Goal: Information Seeking & Learning: Learn about a topic

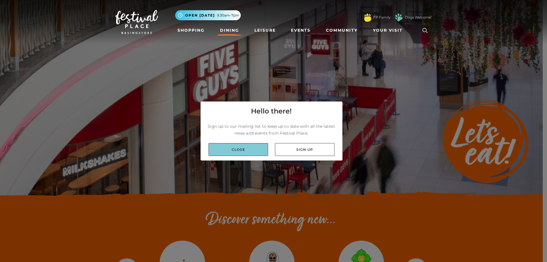
click at [246, 152] on link "Close" at bounding box center [239, 149] width 60 height 13
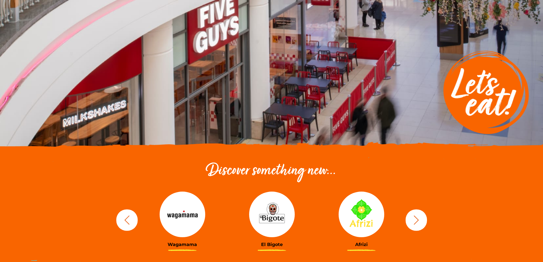
scroll to position [114, 0]
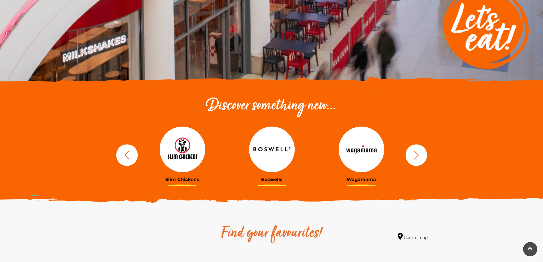
click at [275, 151] on img at bounding box center [272, 149] width 46 height 46
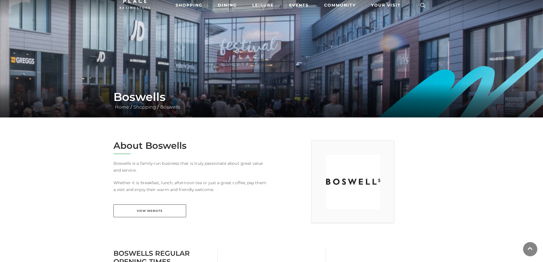
scroll to position [85, 0]
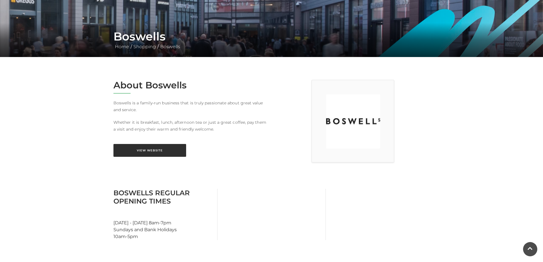
click at [156, 148] on link "View Website" at bounding box center [149, 150] width 73 height 13
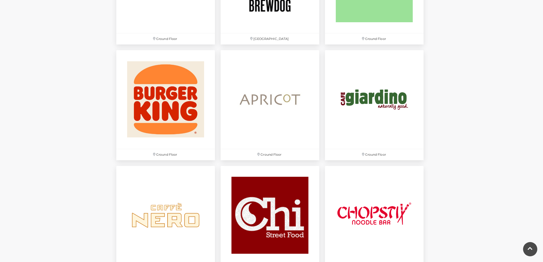
scroll to position [598, 0]
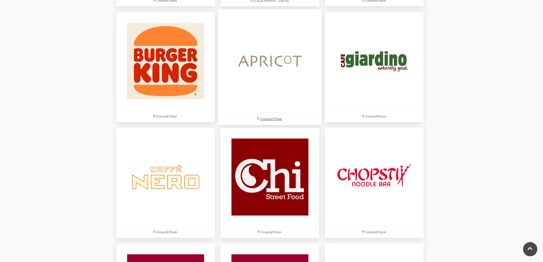
click at [266, 58] on img at bounding box center [270, 61] width 104 height 104
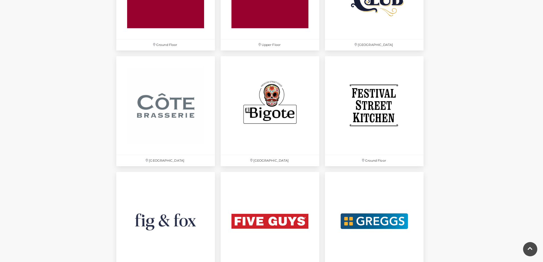
scroll to position [912, 0]
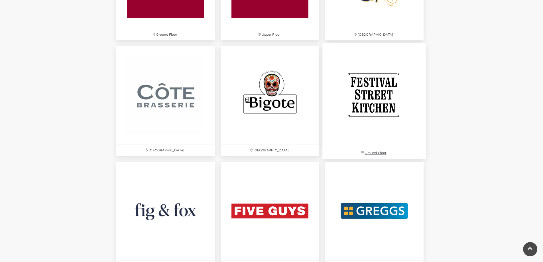
click at [369, 89] on img at bounding box center [374, 95] width 104 height 104
click at [267, 90] on img at bounding box center [270, 95] width 104 height 104
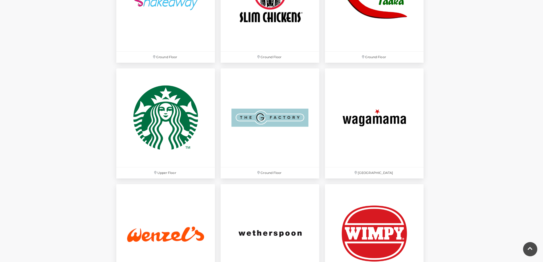
scroll to position [1709, 0]
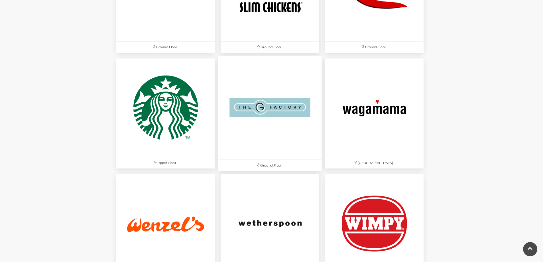
click at [282, 96] on img at bounding box center [270, 108] width 104 height 104
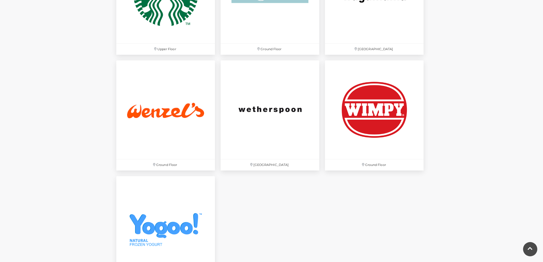
scroll to position [1766, 0]
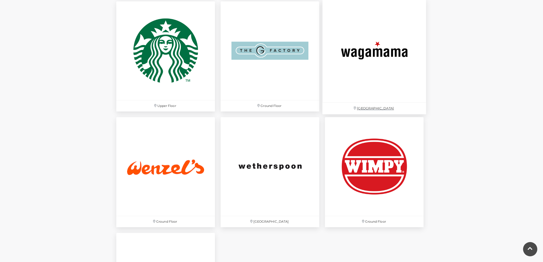
click at [370, 46] on img at bounding box center [374, 51] width 104 height 104
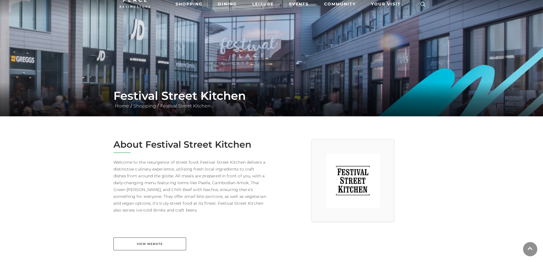
scroll to position [114, 0]
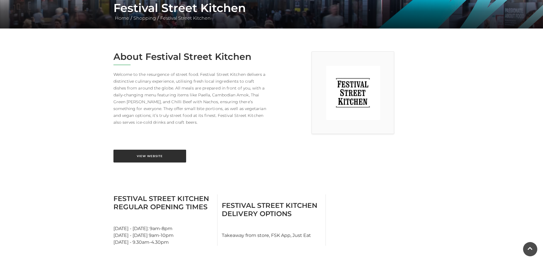
click at [162, 154] on link "View Website" at bounding box center [149, 156] width 73 height 13
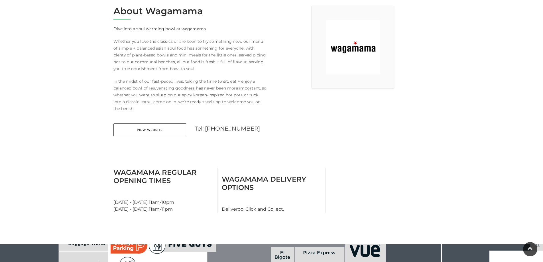
scroll to position [171, 0]
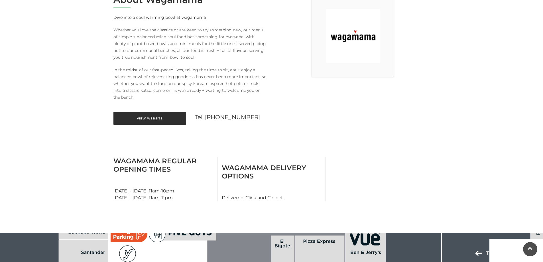
click at [151, 119] on link "View Website" at bounding box center [149, 118] width 73 height 13
